Goal: Entertainment & Leisure: Consume media (video, audio)

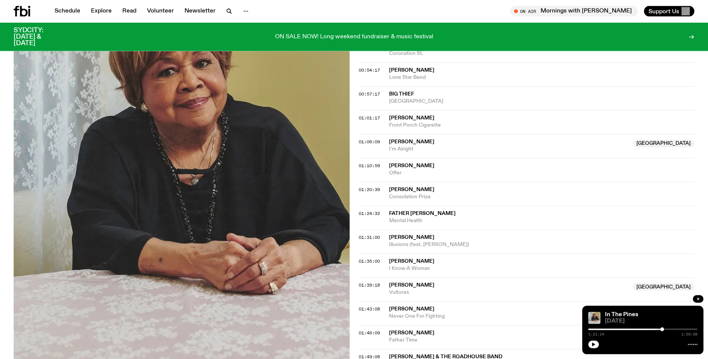
scroll to position [528, 0]
click at [591, 345] on button "button" at bounding box center [594, 345] width 11 height 8
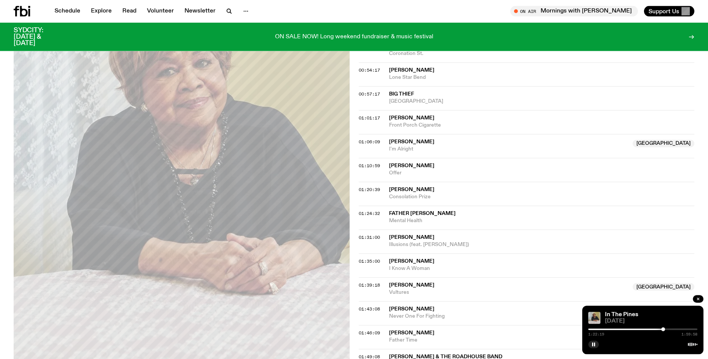
click at [667, 329] on div at bounding box center [643, 330] width 109 height 2
click at [671, 329] on div at bounding box center [643, 330] width 109 height 2
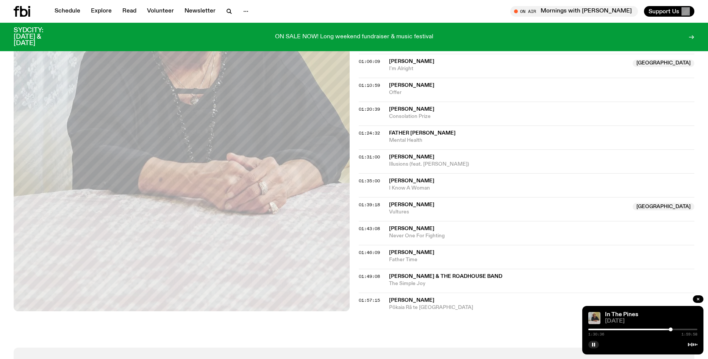
scroll to position [611, 0]
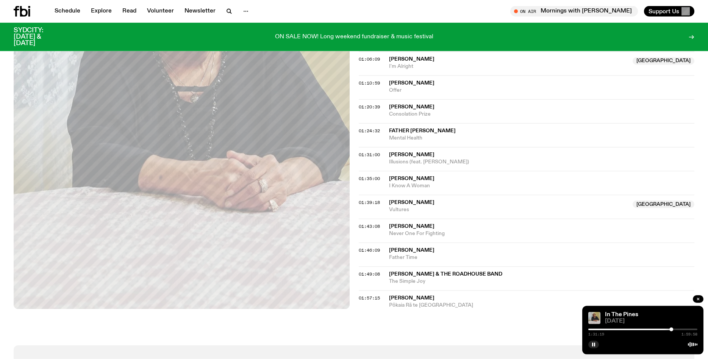
click at [675, 330] on div at bounding box center [643, 330] width 109 height 2
click at [679, 330] on div at bounding box center [643, 330] width 109 height 2
click at [680, 330] on div at bounding box center [680, 329] width 4 height 4
click at [681, 330] on div at bounding box center [680, 329] width 4 height 4
click at [682, 330] on div at bounding box center [682, 329] width 4 height 4
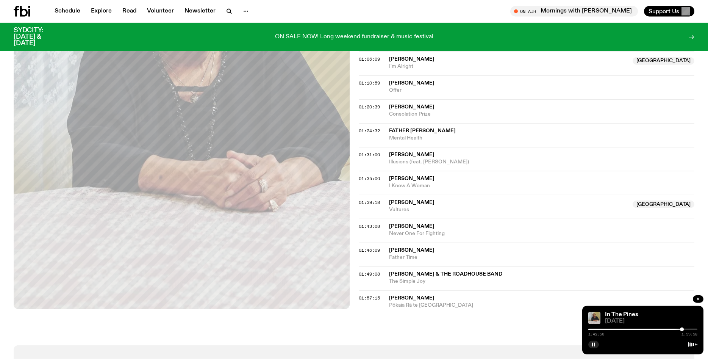
click at [686, 330] on div at bounding box center [643, 330] width 109 height 2
click at [686, 329] on div at bounding box center [643, 330] width 109 height 2
click at [688, 329] on div at bounding box center [643, 330] width 109 height 2
click at [700, 298] on icon "button" at bounding box center [698, 299] width 2 height 2
